Goal: Task Accomplishment & Management: Complete application form

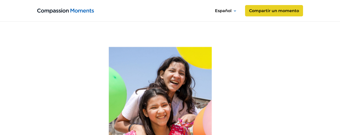
scroll to position [101, 0]
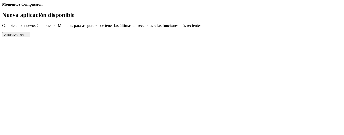
click at [30, 37] on button "Actualizar ahora" at bounding box center [16, 34] width 28 height 5
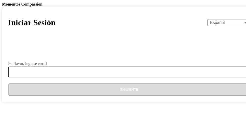
select select "es"
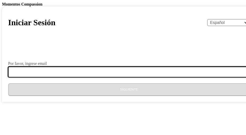
click at [100, 77] on input "Por favor, ingrese email" at bounding box center [132, 72] width 248 height 11
type input "sec5ni121sc@gmail.com"
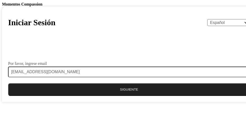
click at [121, 96] on button "Siguiente" at bounding box center [129, 90] width 242 height 13
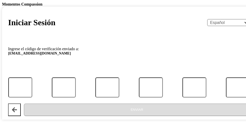
drag, startPoint x: 72, startPoint y: 91, endPoint x: 72, endPoint y: 95, distance: 4.3
click at [72, 95] on form "Ingrese el código de verificación enviado a: sec5ni121sc@gmail.com Enviar" at bounding box center [129, 79] width 242 height 73
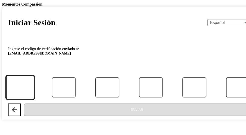
click at [34, 99] on input "Código" at bounding box center [20, 88] width 29 height 24
type input "1"
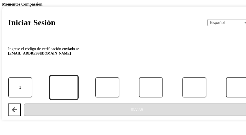
type input "2"
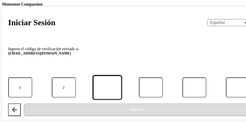
type input "6"
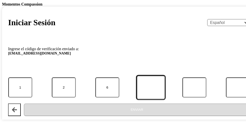
type input "4"
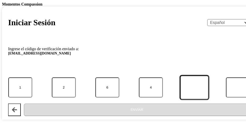
type input "8"
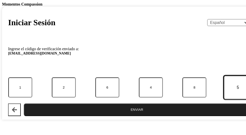
type input "5"
click at [24, 104] on button "Enviar" at bounding box center [137, 110] width 226 height 13
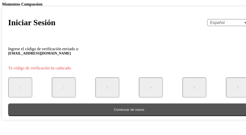
drag, startPoint x: 129, startPoint y: 113, endPoint x: 130, endPoint y: 118, distance: 5.1
click at [130, 116] on button "Comenzar de nuevo" at bounding box center [129, 110] width 242 height 13
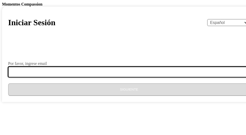
click at [121, 77] on input "Por favor, ingrese email" at bounding box center [132, 72] width 248 height 11
type input "sec5ni121sc@gmail.com"
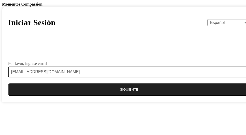
drag, startPoint x: 112, startPoint y: 116, endPoint x: 120, endPoint y: 111, distance: 9.6
click at [114, 96] on button "Siguiente" at bounding box center [129, 90] width 242 height 13
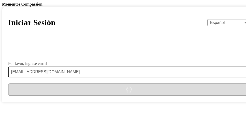
click at [128, 59] on div at bounding box center [129, 52] width 242 height 13
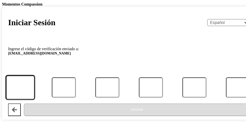
click at [34, 99] on input "Código" at bounding box center [20, 88] width 29 height 24
type input "3"
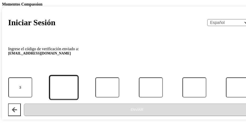
type input "8"
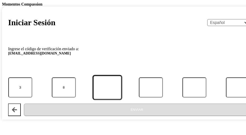
type input "6"
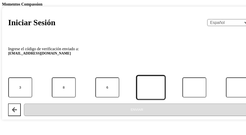
type input "8"
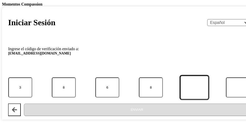
type input "7"
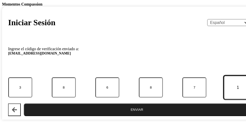
type input "1"
click at [24, 104] on button "Enviar" at bounding box center [137, 110] width 226 height 13
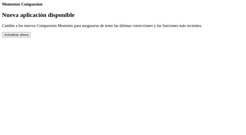
click at [30, 37] on button "Actualizar ahora" at bounding box center [16, 34] width 28 height 5
